Goal: Information Seeking & Learning: Learn about a topic

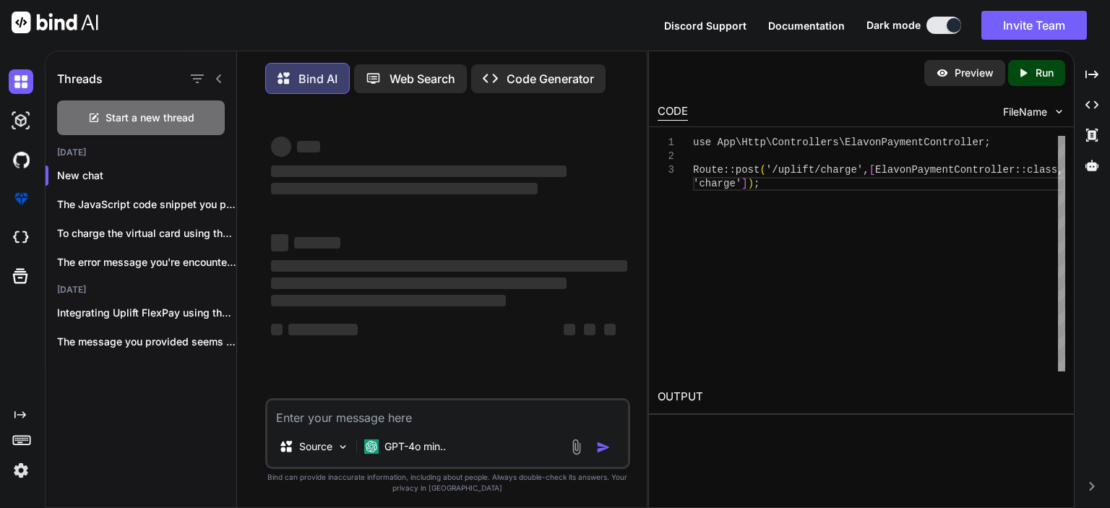
scroll to position [6, 0]
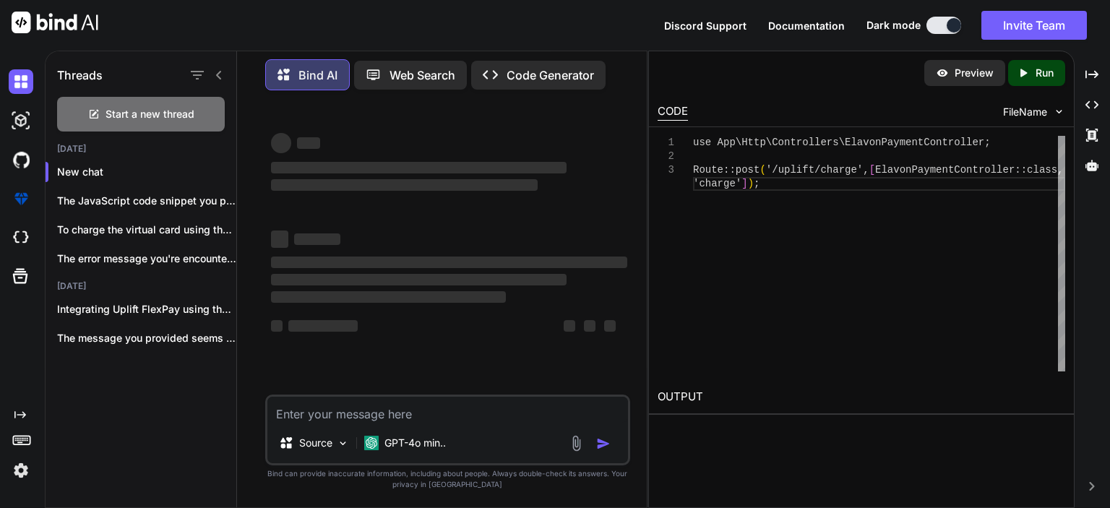
click at [371, 415] on textarea at bounding box center [447, 410] width 361 height 26
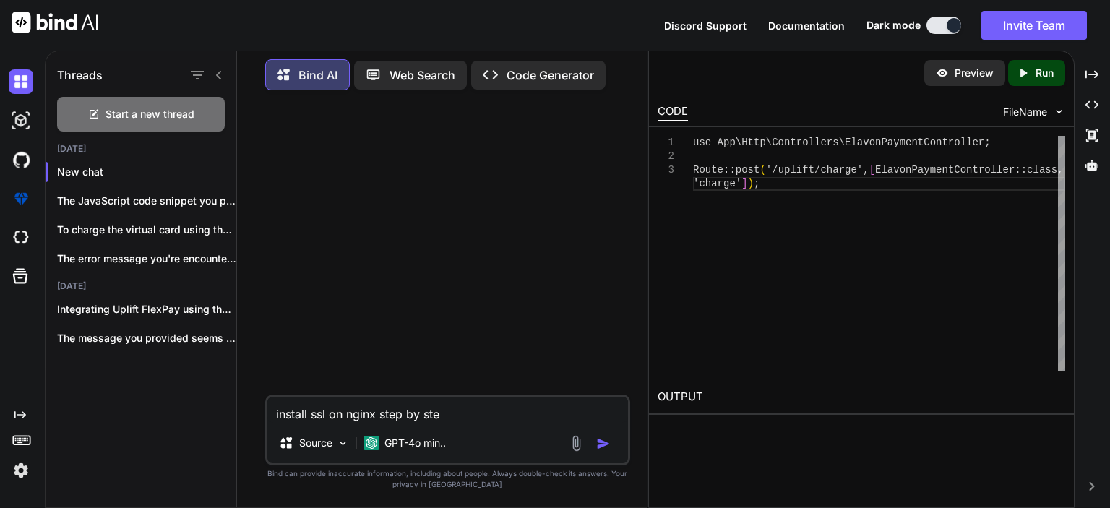
type textarea "install ssl on nginx step by step"
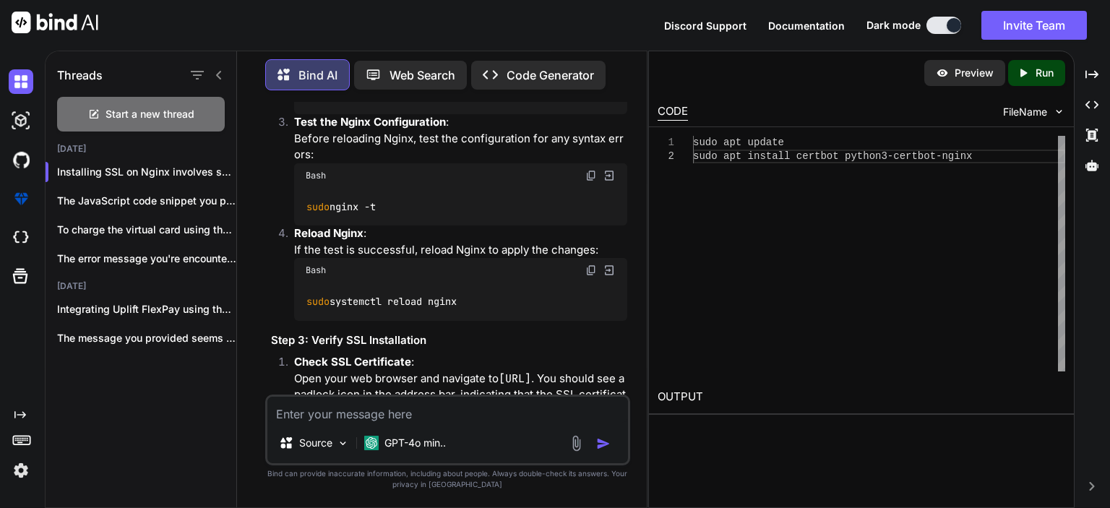
scroll to position [939, 0]
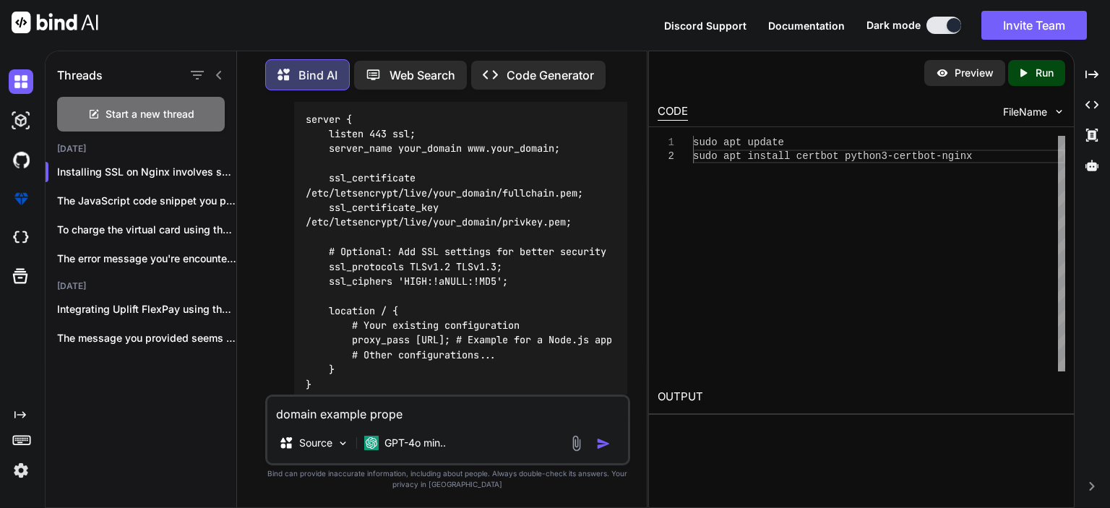
type textarea "domain example proper"
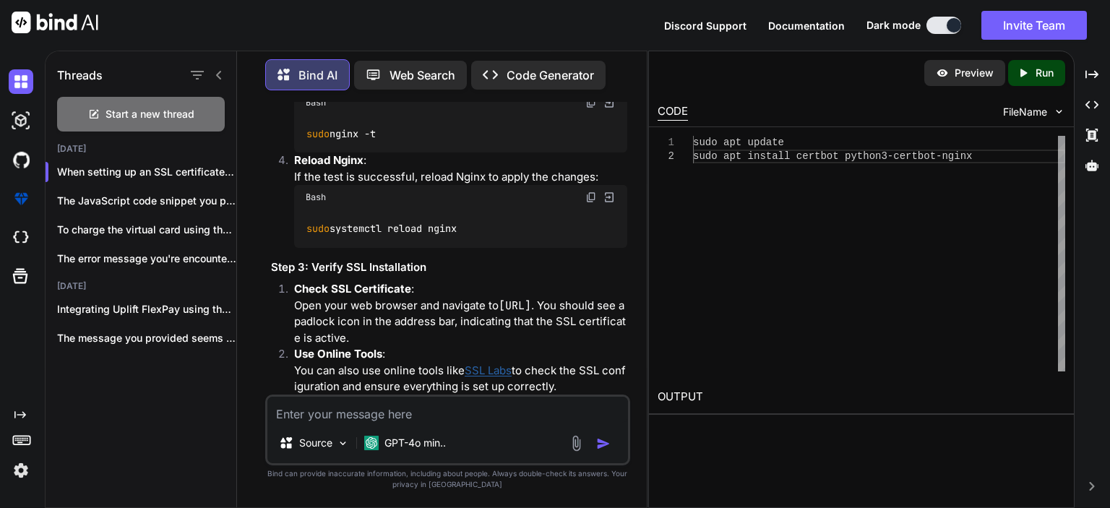
scroll to position [1156, 0]
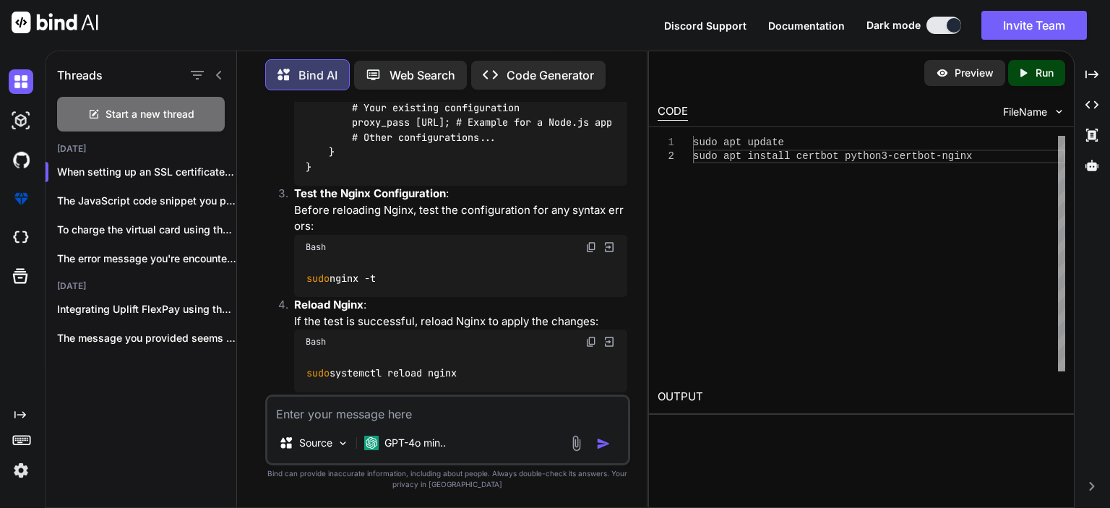
click at [592, 253] on img at bounding box center [591, 247] width 12 height 12
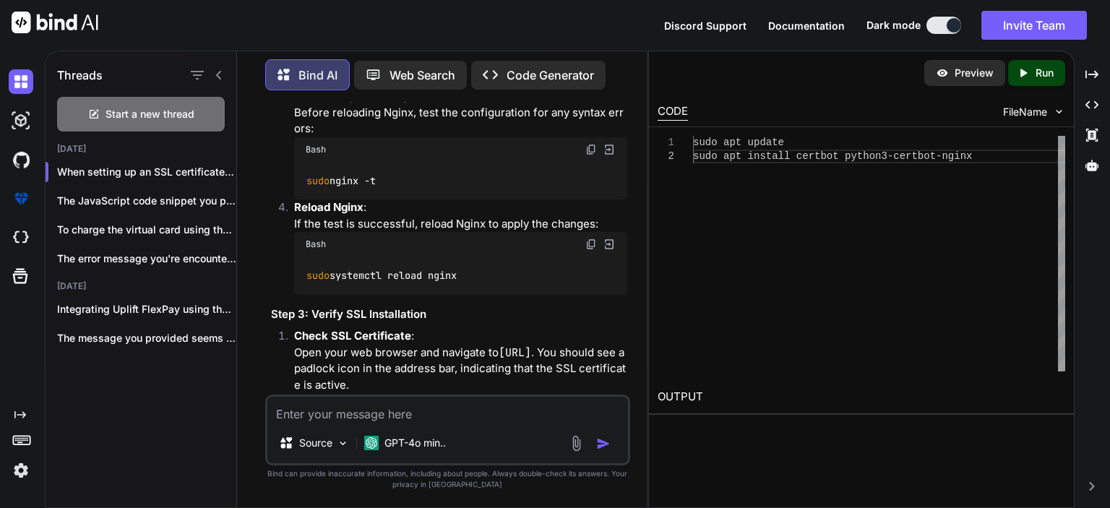
scroll to position [1373, 0]
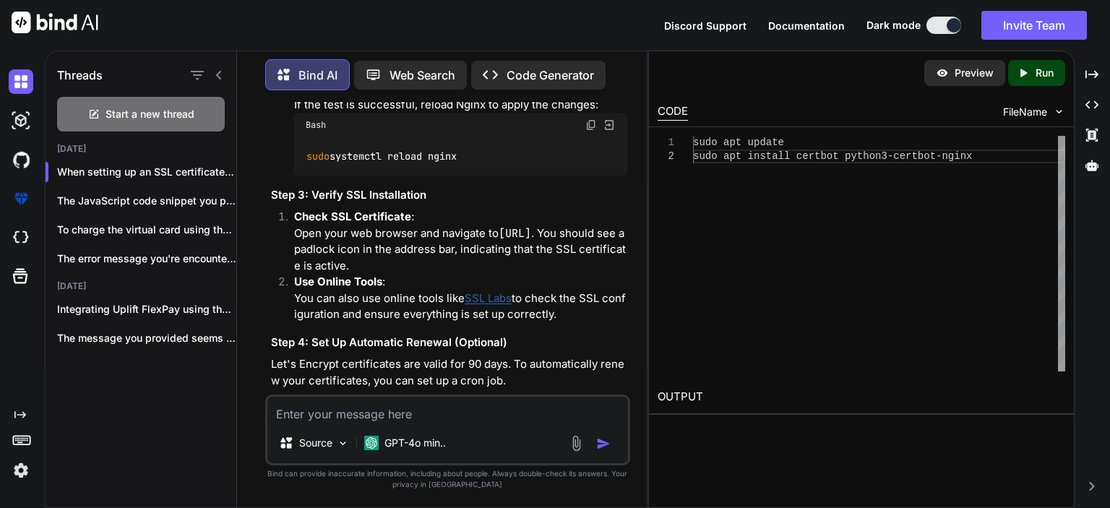
click at [586, 131] on img at bounding box center [591, 125] width 12 height 12
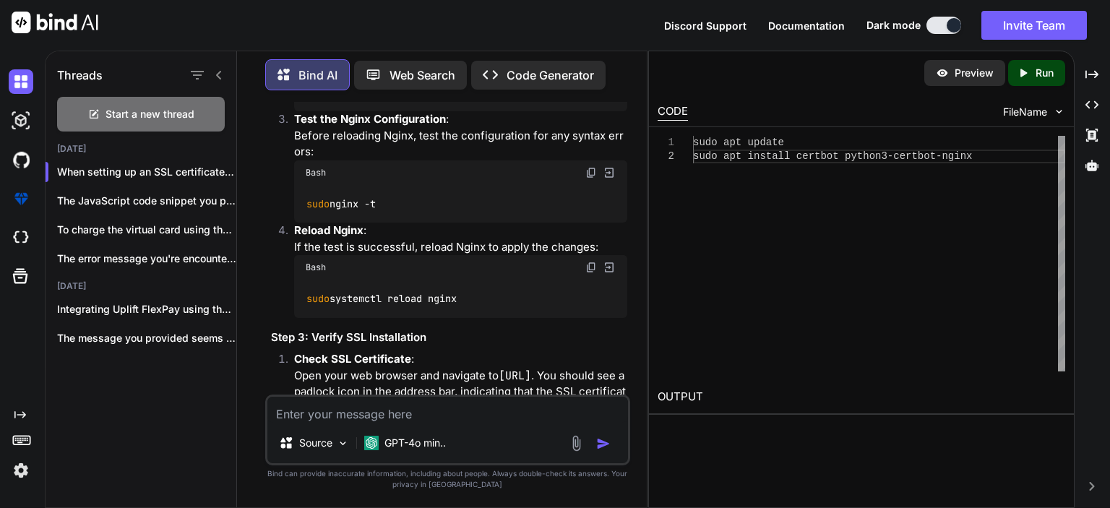
scroll to position [1156, 0]
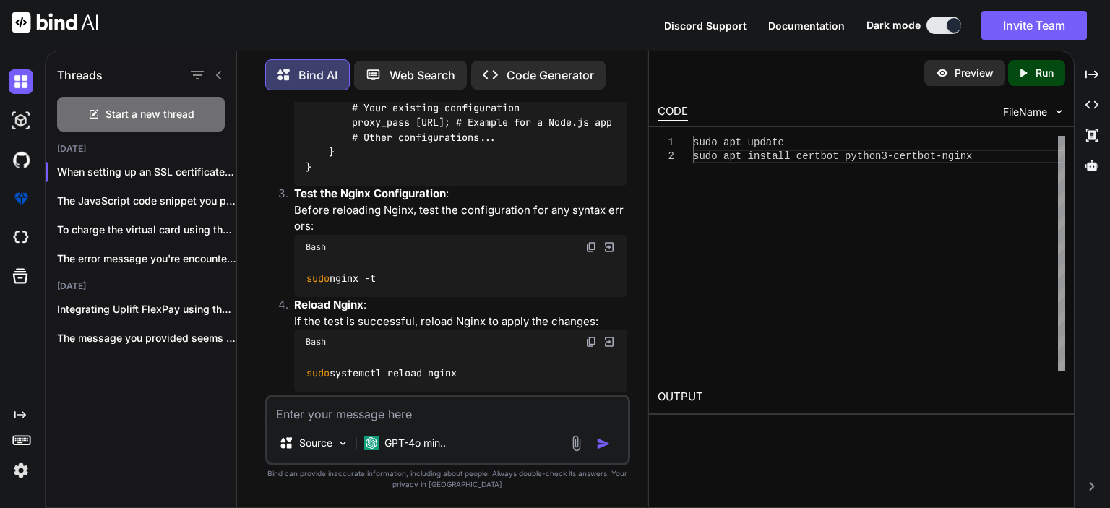
click at [439, 406] on textarea at bounding box center [447, 410] width 361 height 26
paste textarea "[DATE] 15:46:42 [emerg] 248219#248219: invalid parameter "on" in /etc/nginx/sit…"
type textarea "[DATE] 15:46:42 [emerg] 248219#248219: invalid parameter "on" in /etc/nginx/sit…"
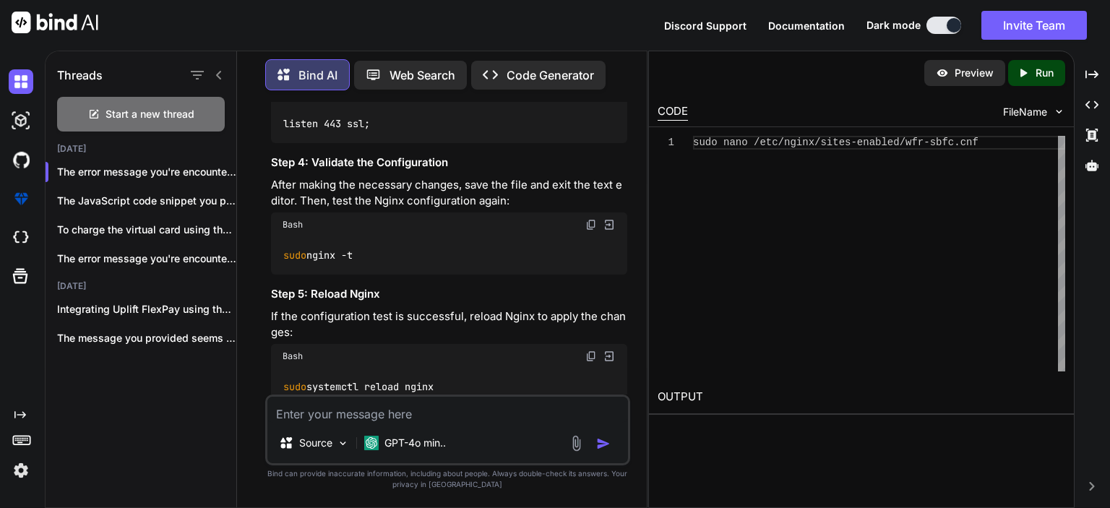
scroll to position [2901, 0]
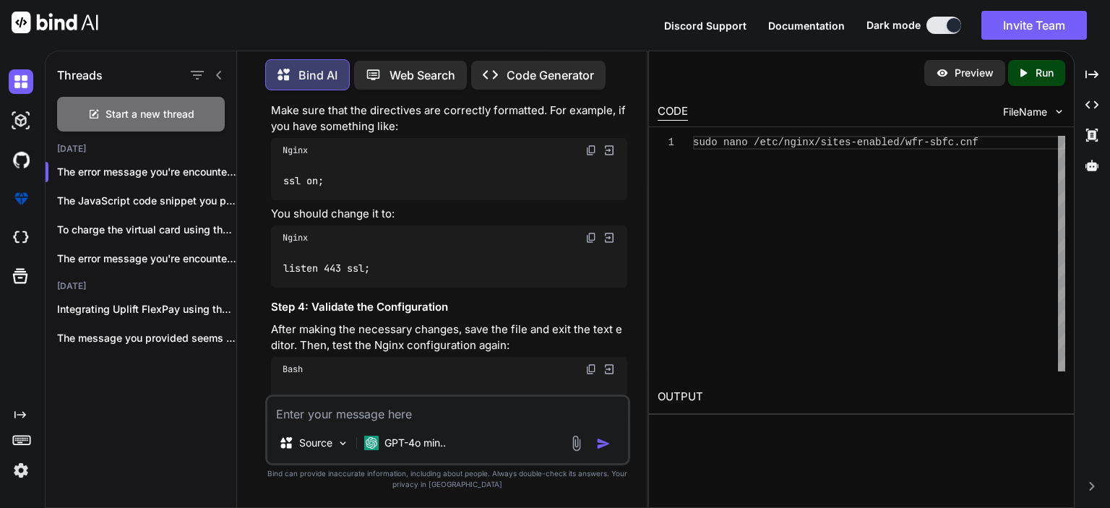
paste textarea "server { listen 443 ssl; ssl on; server_name [DOMAIN_NAME]; ssl_certificate /et…"
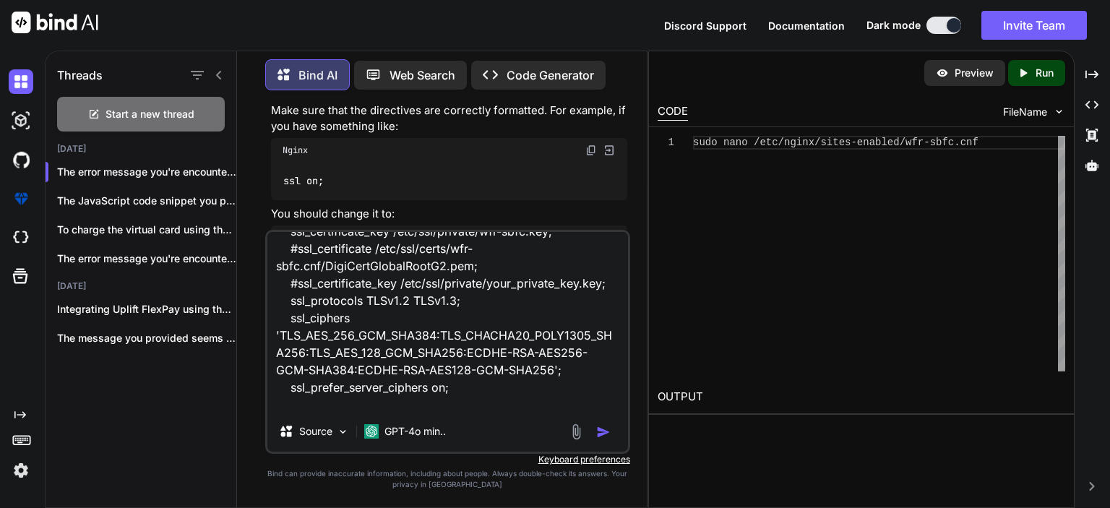
scroll to position [139, 0]
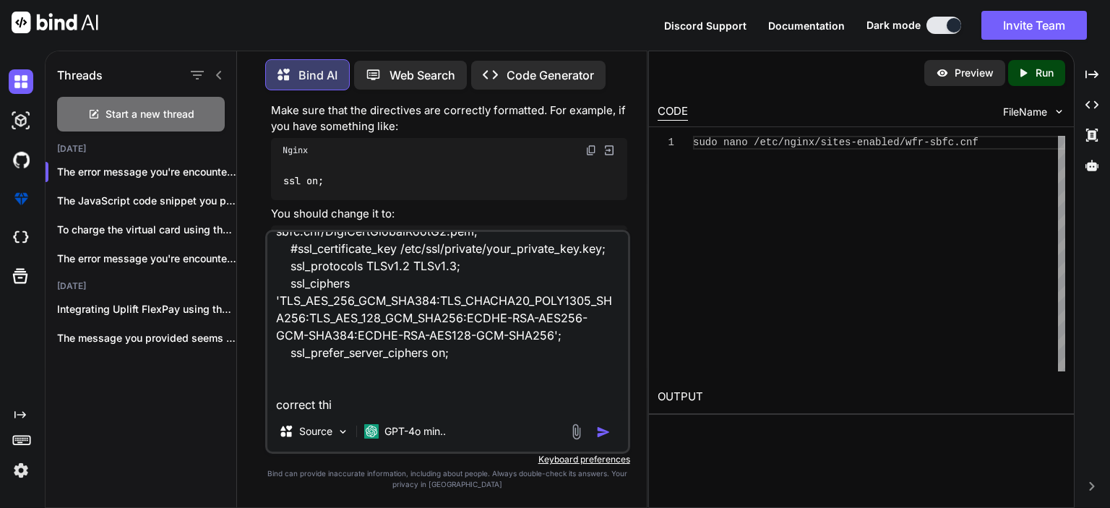
type textarea "server { listen 443 ssl; ssl on; server_name [DOMAIN_NAME]; ssl_certificate /et…"
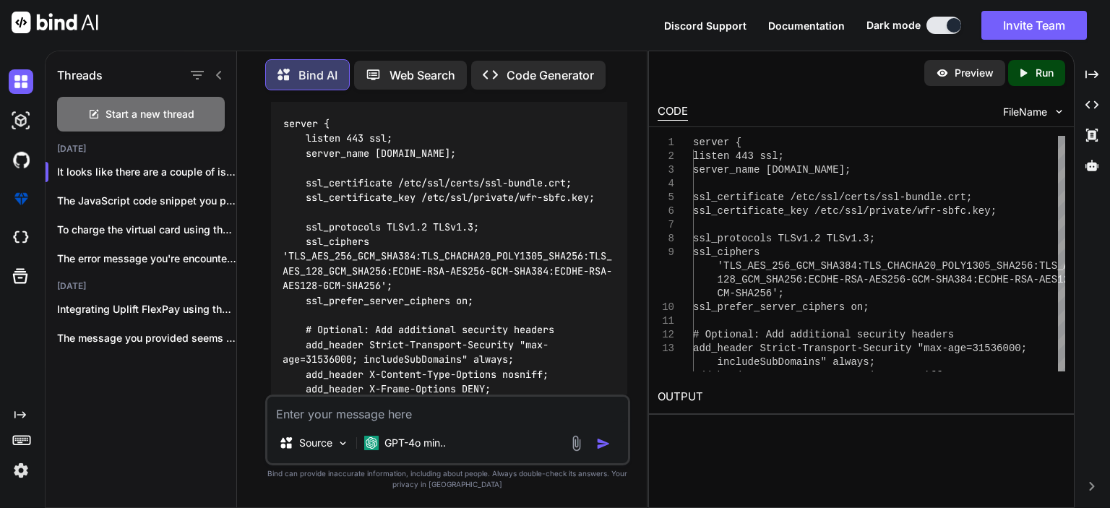
scroll to position [3787, 0]
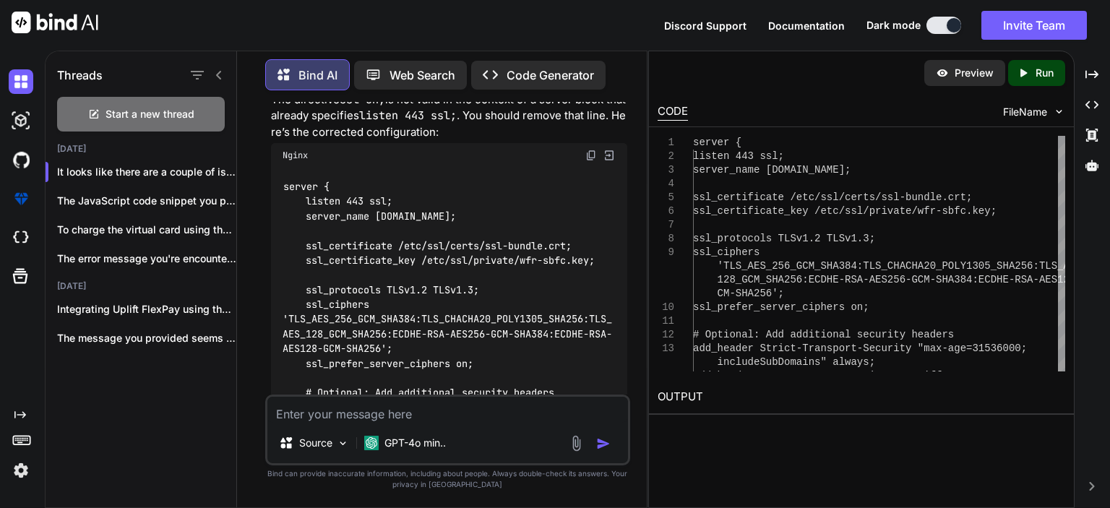
click at [588, 154] on img at bounding box center [591, 156] width 12 height 12
click at [399, 426] on div "Source GPT-4o min.." at bounding box center [447, 429] width 365 height 71
click at [402, 420] on textarea at bounding box center [447, 410] width 361 height 26
paste textarea "[DOMAIN_NAME] didn’t send any data."
type textarea "[DOMAIN_NAME] didn’t send any data."
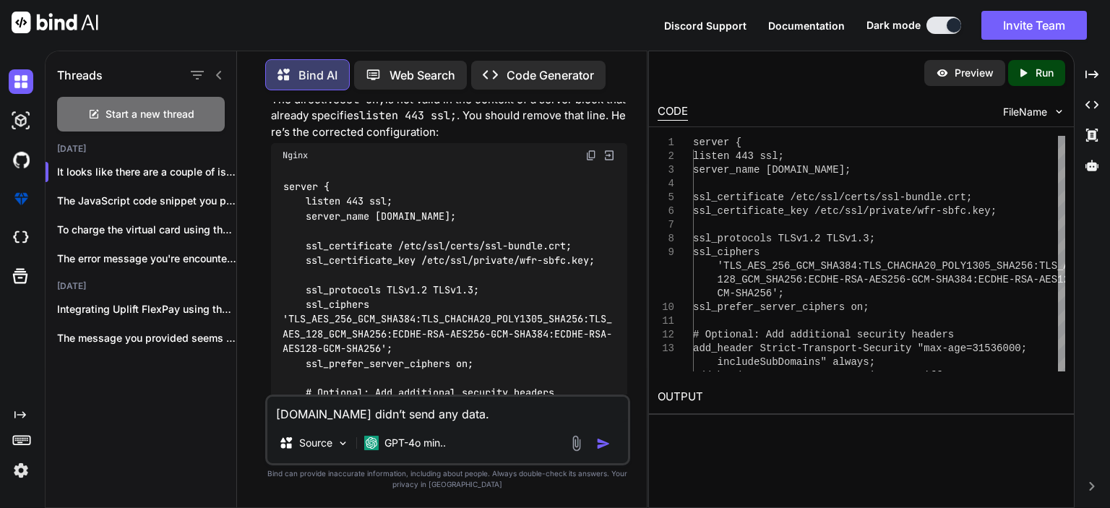
click at [599, 443] on img "button" at bounding box center [603, 443] width 14 height 14
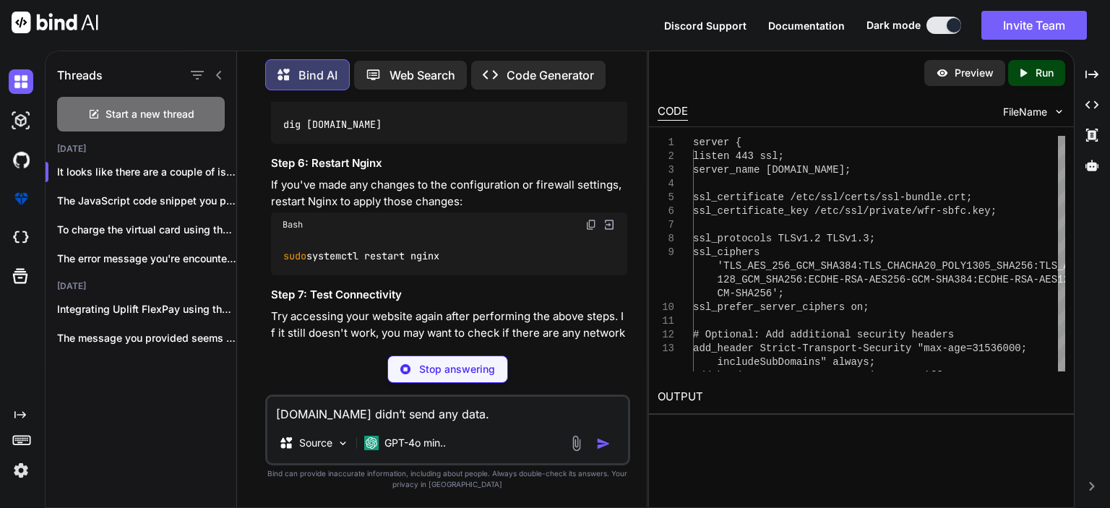
scroll to position [5950, 0]
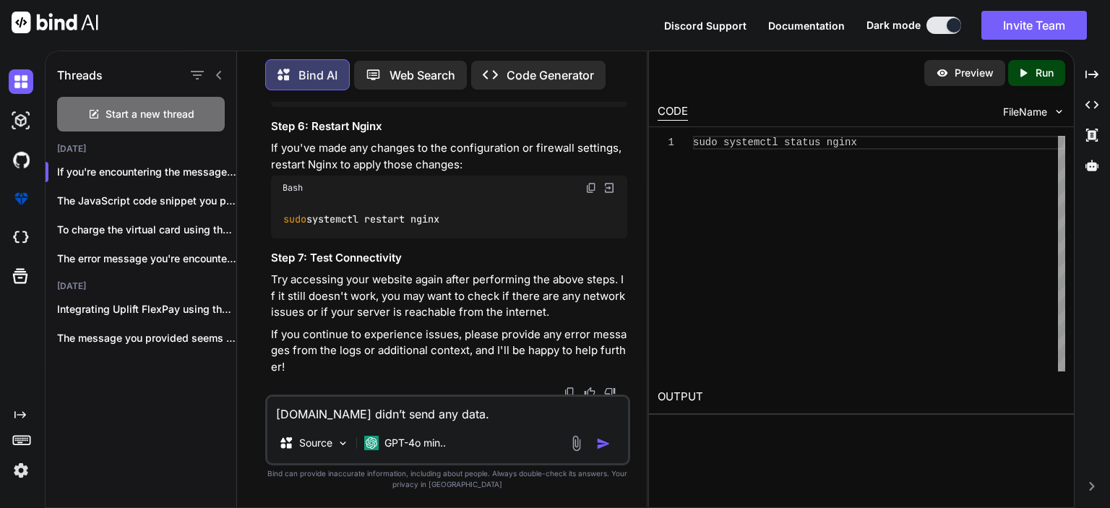
click at [424, 403] on textarea "[DOMAIN_NAME] didn’t send any data." at bounding box center [447, 410] width 361 height 26
paste textarea "nginx.service is not active, cannot reload."
type textarea "nginx.service is not active, cannot reload."
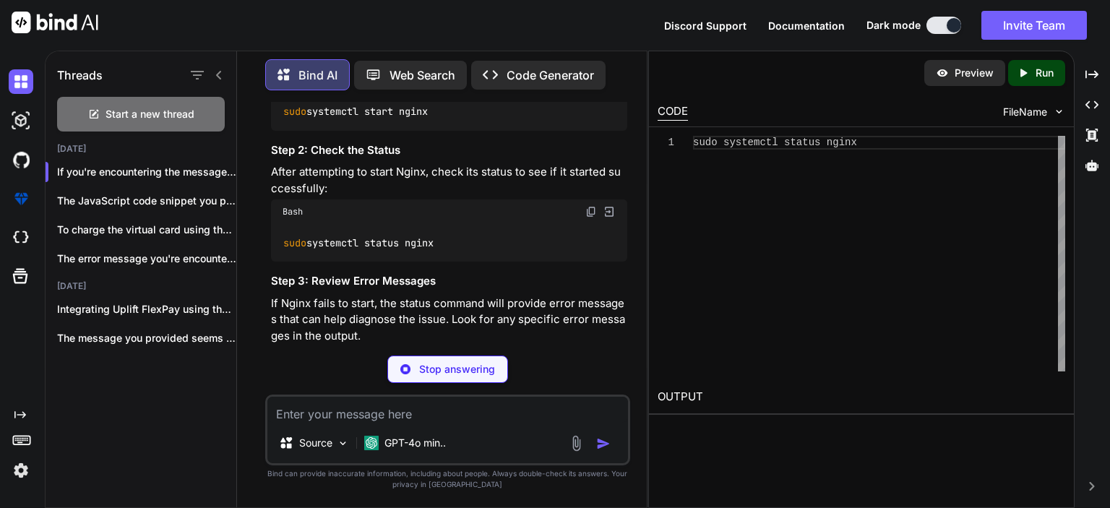
scroll to position [6325, 0]
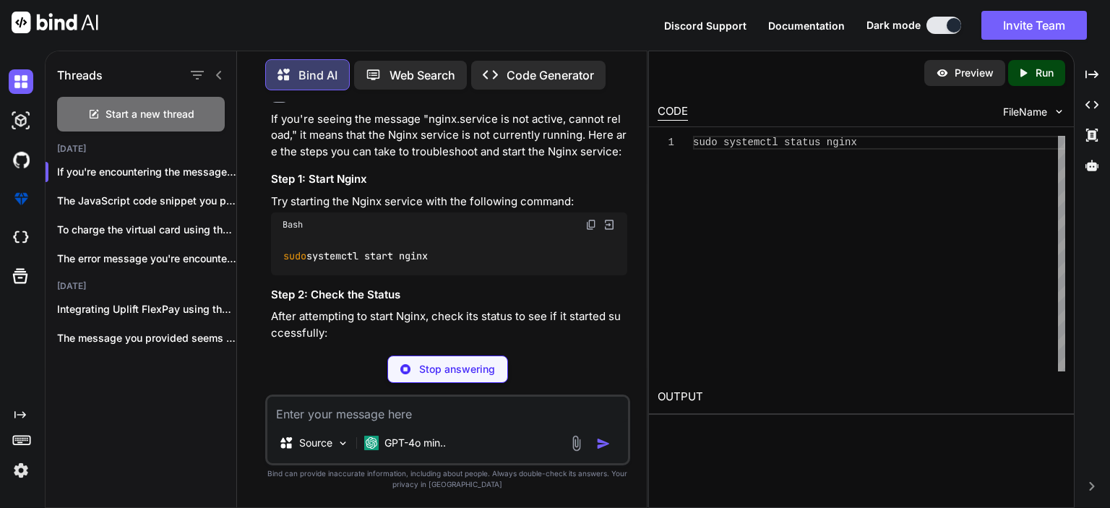
click at [590, 222] on img at bounding box center [591, 225] width 12 height 12
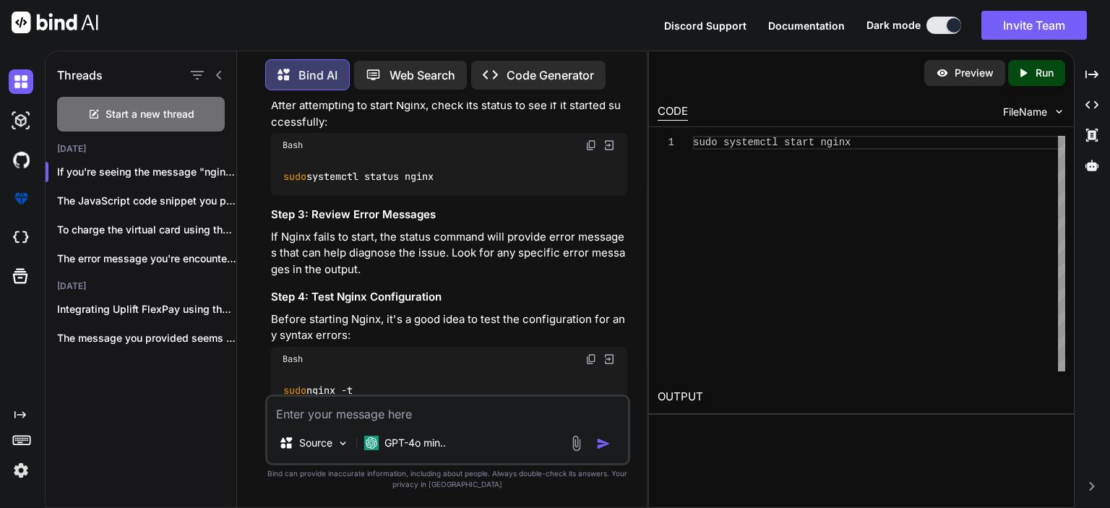
scroll to position [6541, 0]
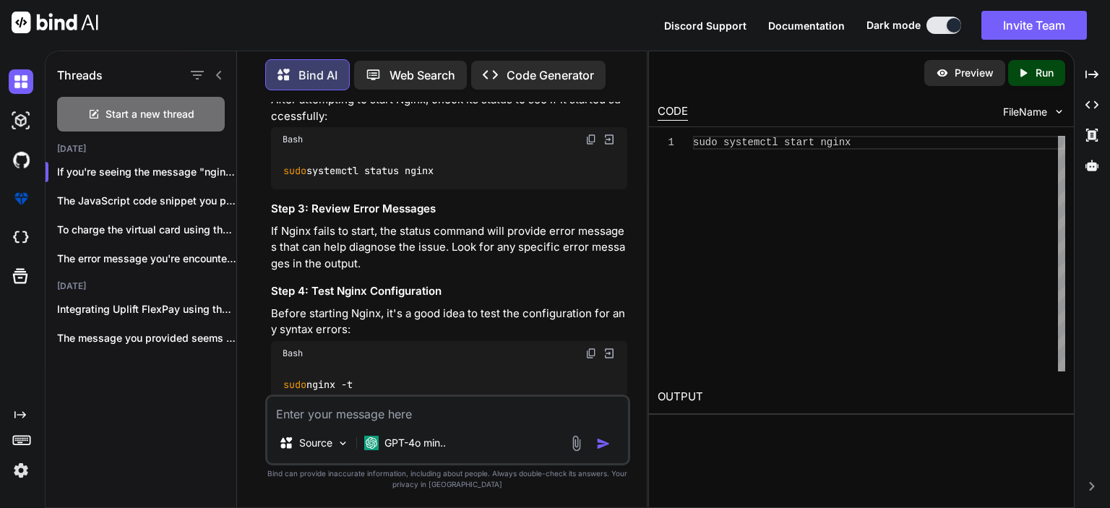
click at [587, 137] on img at bounding box center [591, 140] width 12 height 12
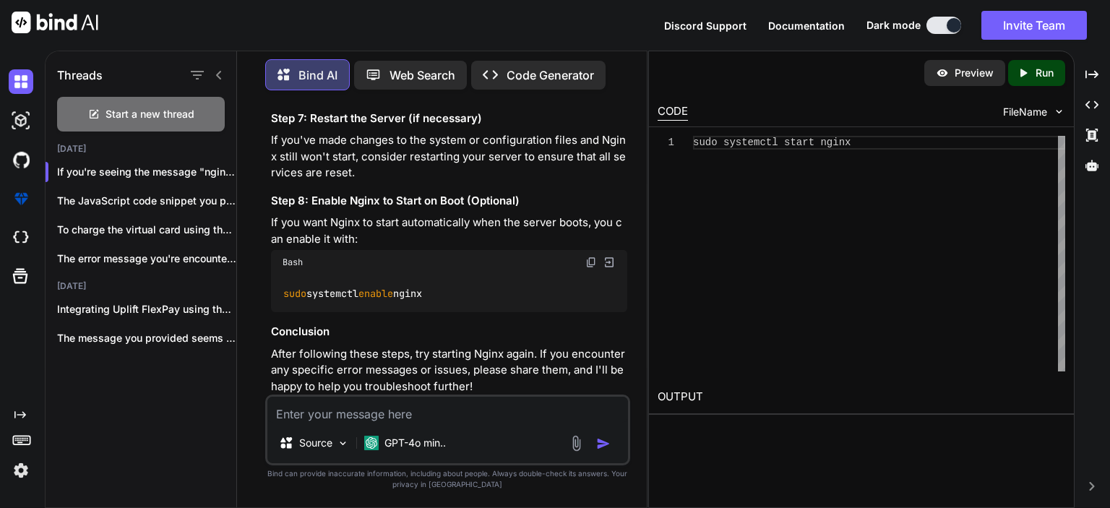
scroll to position [7236, 0]
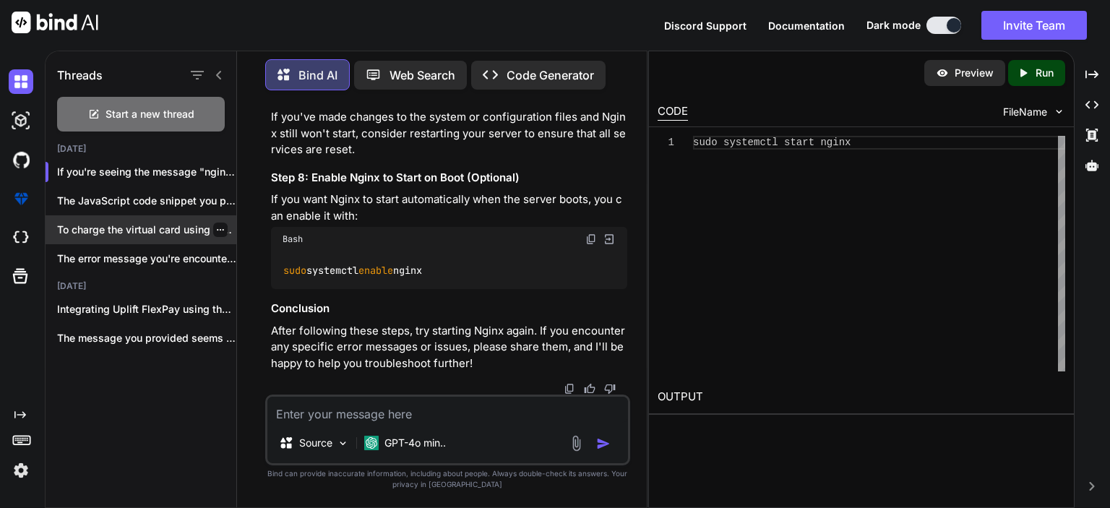
click at [160, 233] on p "To charge the virtual card using the tok..." at bounding box center [146, 230] width 179 height 14
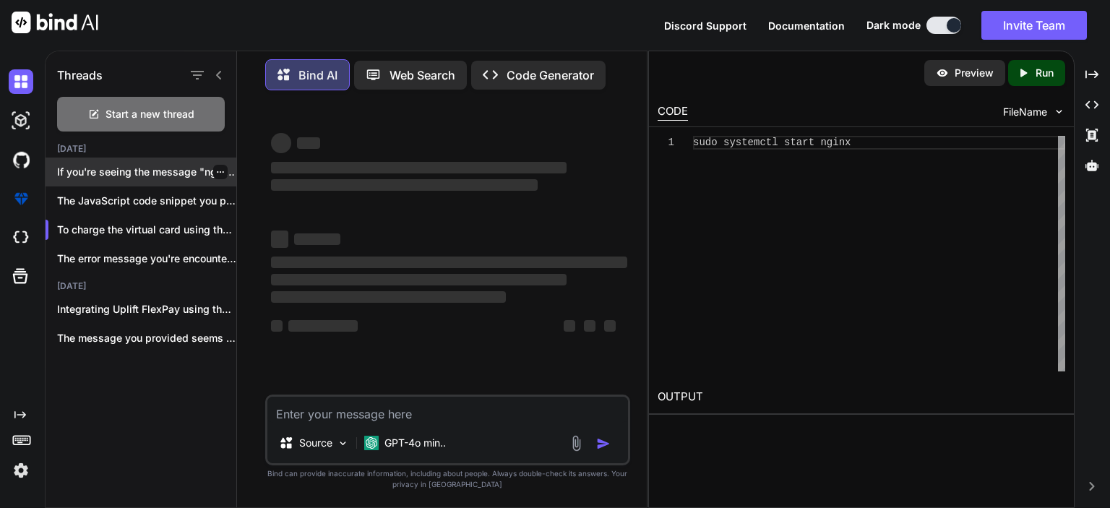
click at [219, 166] on div at bounding box center [220, 172] width 14 height 14
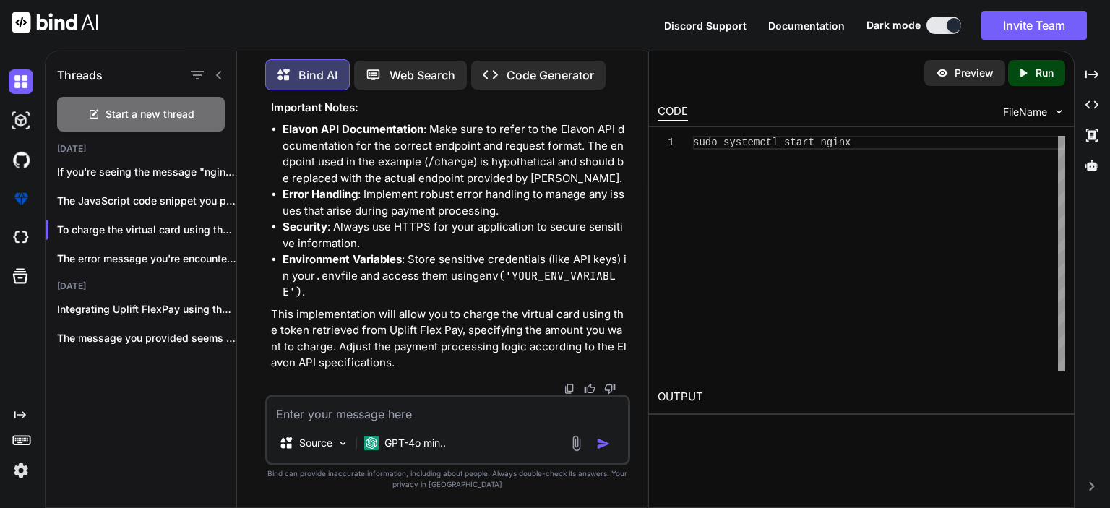
scroll to position [9950, 0]
click at [214, 165] on div at bounding box center [220, 172] width 14 height 14
click at [216, 170] on icon "button" at bounding box center [220, 172] width 9 height 9
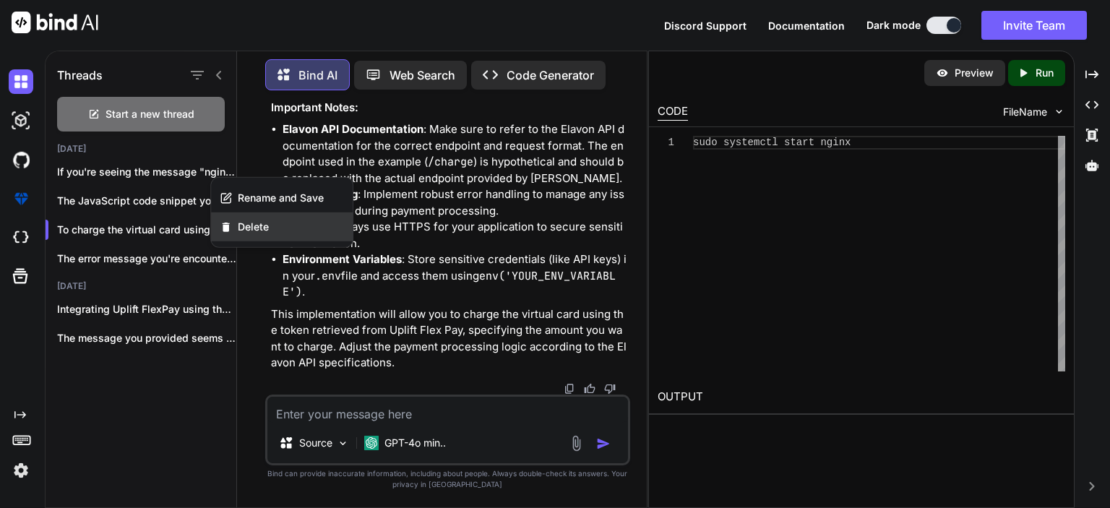
click at [258, 225] on span "Delete" at bounding box center [253, 227] width 31 height 14
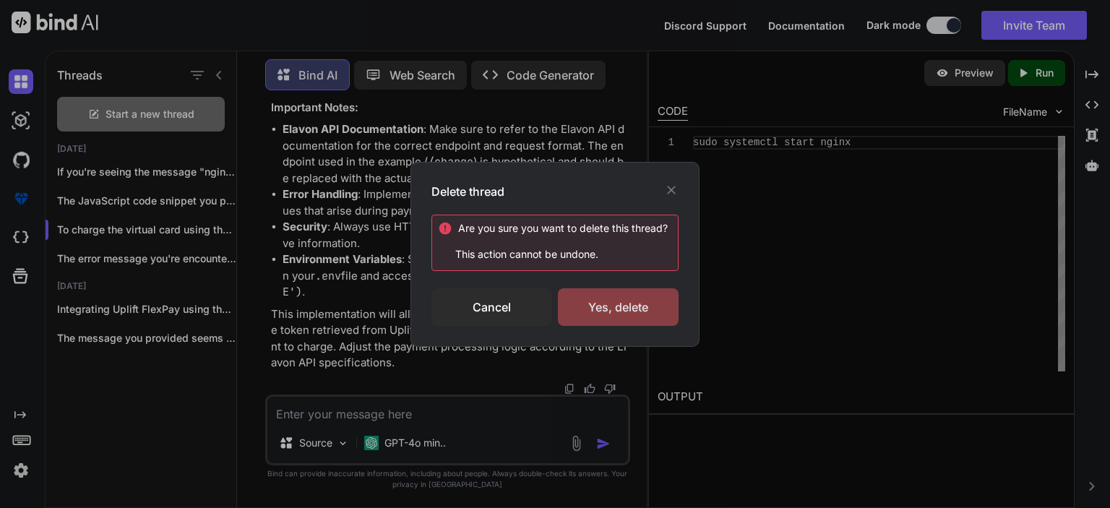
click at [624, 305] on div "Yes, delete" at bounding box center [618, 307] width 121 height 38
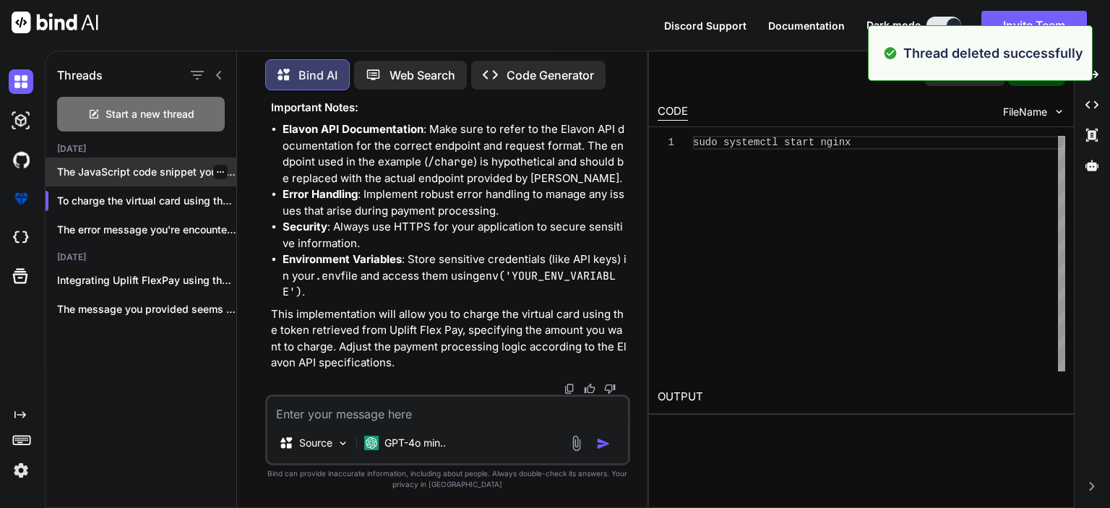
click at [156, 173] on p "The JavaScript code snippet you provided is..." at bounding box center [146, 172] width 179 height 14
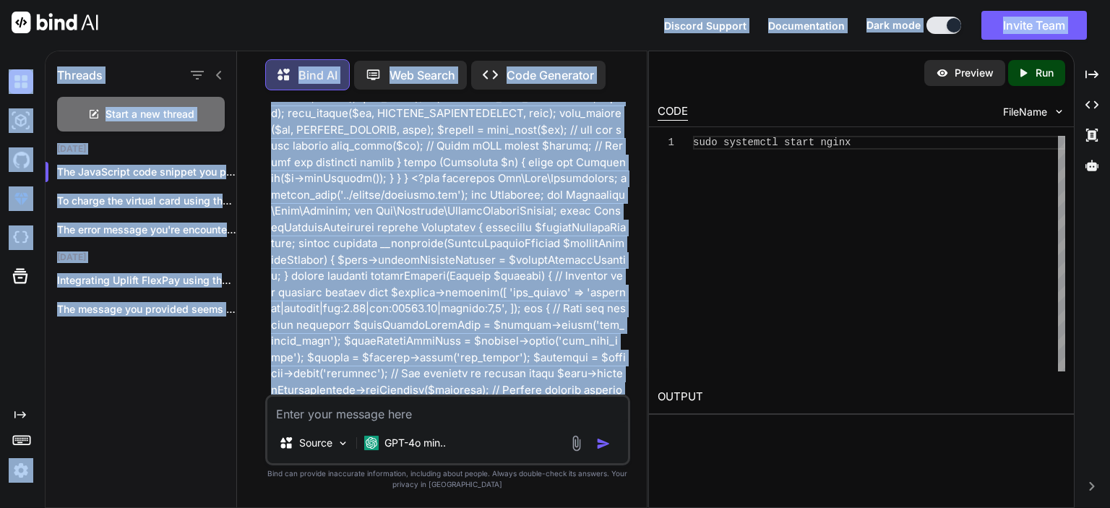
drag, startPoint x: 556, startPoint y: 342, endPoint x: 548, endPoint y: -36, distance: 378.7
click at [548, 0] on html "Discord Support Documentation Dark mode Invite Team Created with Pixso. Created…" at bounding box center [555, 254] width 1110 height 508
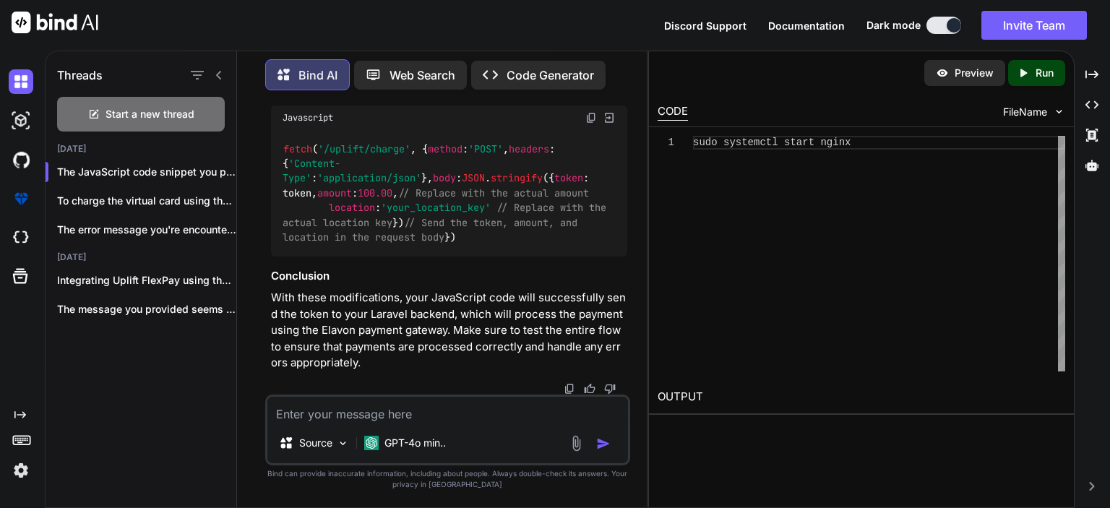
scroll to position [11111, 0]
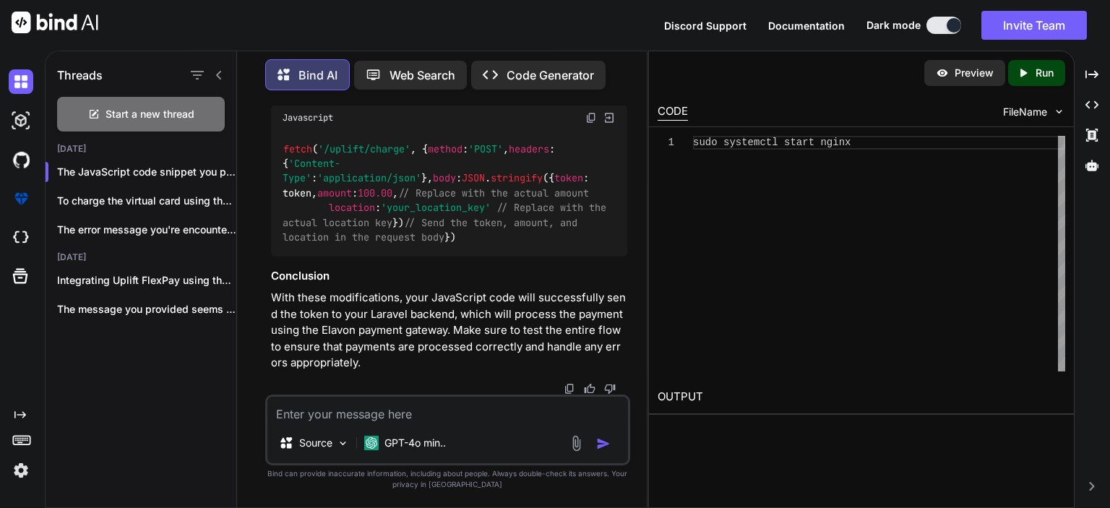
drag, startPoint x: 309, startPoint y: 174, endPoint x: 428, endPoint y: 304, distance: 176.4
copy code "// Validate the incoming request data $request -> validate ([ 'token' => 'requi…"
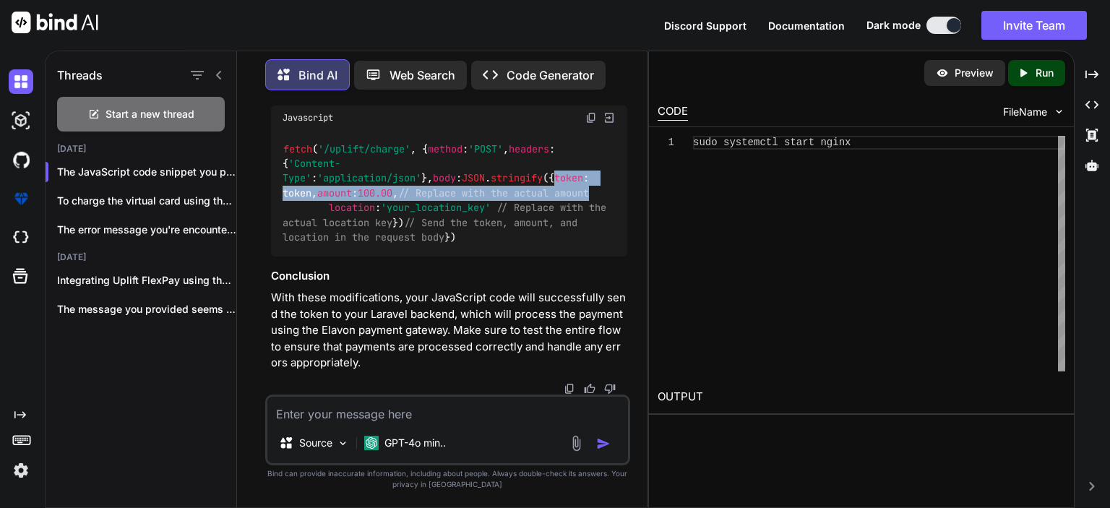
drag, startPoint x: 329, startPoint y: 210, endPoint x: 592, endPoint y: 234, distance: 264.1
click at [592, 234] on div "fetch ( '/uplift/charge' , { method : 'POST' , headers : { 'Content-Type' : 'ap…" at bounding box center [449, 193] width 356 height 126
copy code "token : token, amount : 100.00 , // Replace with the actual amount"
click at [509, 235] on div "fetch ( '/uplift/charge' , { method : 'POST' , headers : { 'Content-Type' : 'ap…" at bounding box center [449, 193] width 356 height 126
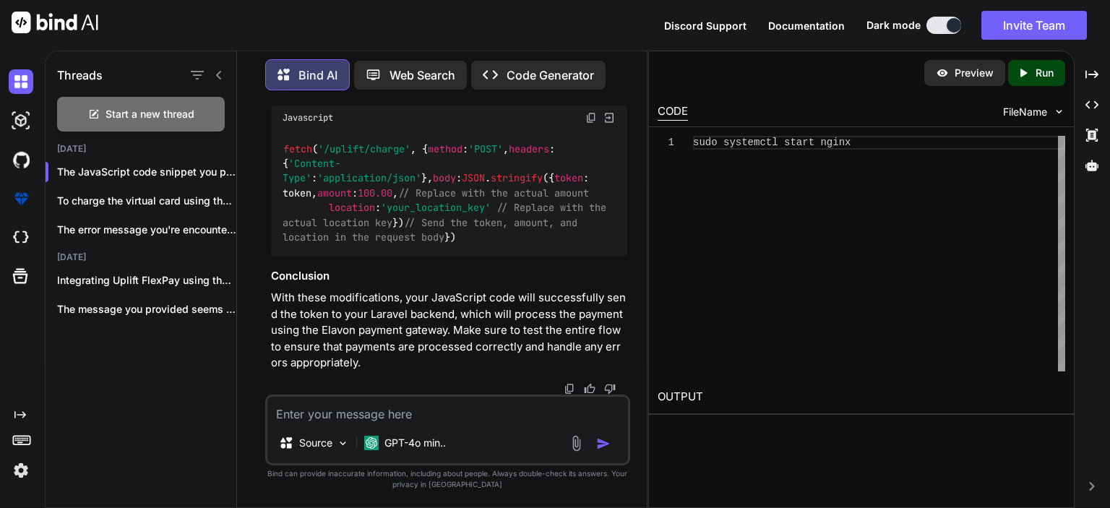
scroll to position [12050, 0]
